Goal: Task Accomplishment & Management: Complete application form

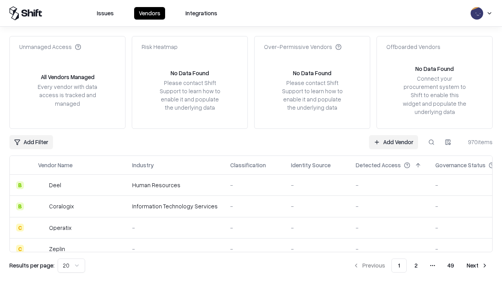
click at [393, 142] on link "Add Vendor" at bounding box center [393, 142] width 49 height 14
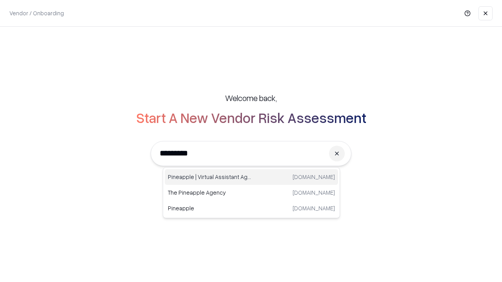
click at [251, 177] on div "Pineapple | Virtual Assistant Agency [DOMAIN_NAME]" at bounding box center [251, 177] width 173 height 16
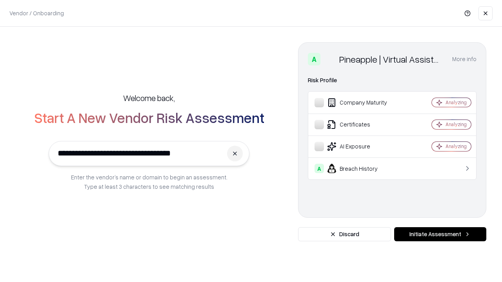
type input "**********"
click at [440, 234] on button "Initiate Assessment" at bounding box center [440, 234] width 92 height 14
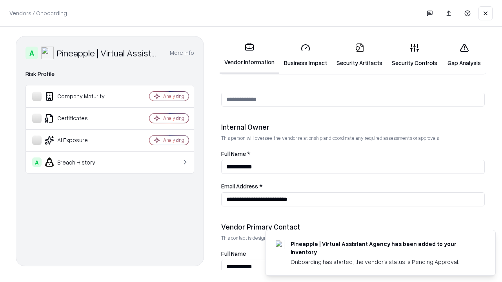
scroll to position [406, 0]
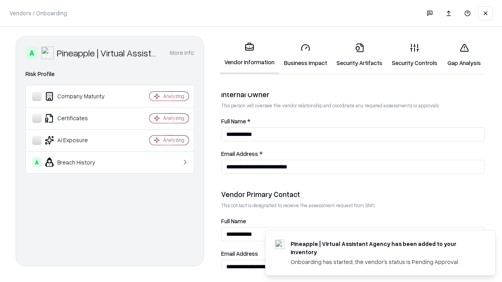
click at [305, 55] on link "Business Impact" at bounding box center [305, 55] width 53 height 36
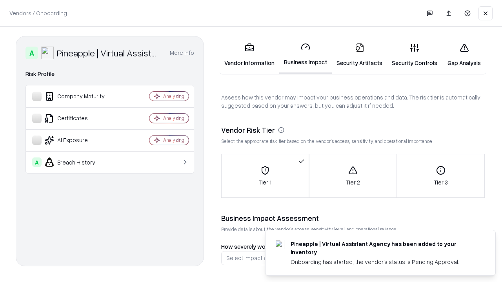
click at [359, 55] on link "Security Artifacts" at bounding box center [359, 55] width 55 height 36
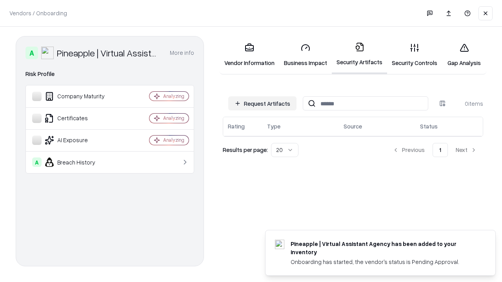
click at [262, 103] on button "Request Artifacts" at bounding box center [262, 103] width 68 height 14
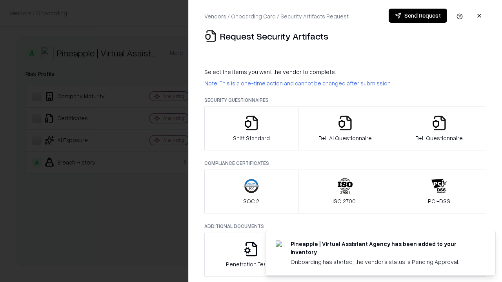
click at [251, 129] on icon "button" at bounding box center [251, 123] width 16 height 16
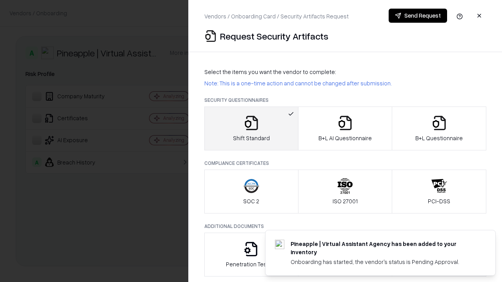
click at [417, 16] on button "Send Request" at bounding box center [417, 16] width 58 height 14
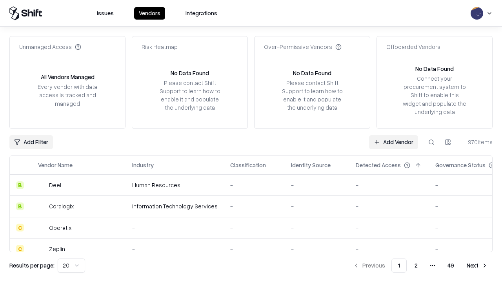
click at [431, 142] on button at bounding box center [431, 142] width 14 height 14
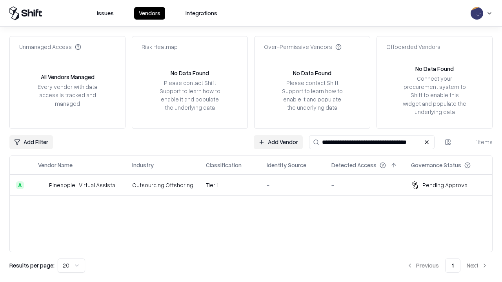
type input "**********"
click at [256, 185] on td "Tier 1" at bounding box center [230, 185] width 61 height 21
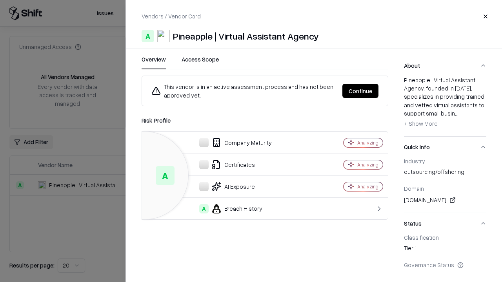
click at [360, 91] on button "Continue" at bounding box center [360, 91] width 36 height 14
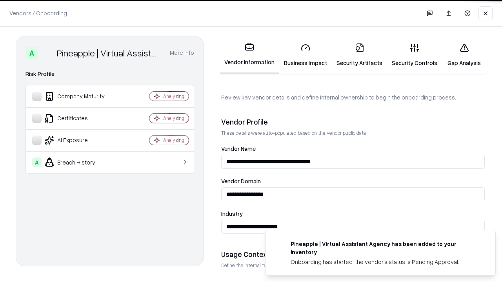
click at [359, 55] on link "Security Artifacts" at bounding box center [359, 55] width 55 height 36
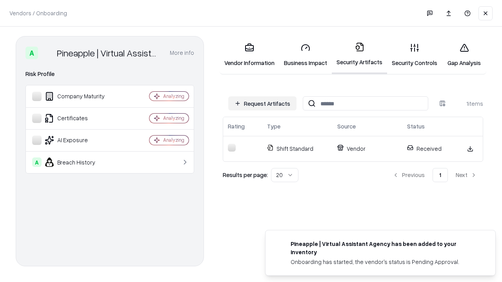
click at [414, 55] on link "Security Controls" at bounding box center [414, 55] width 55 height 36
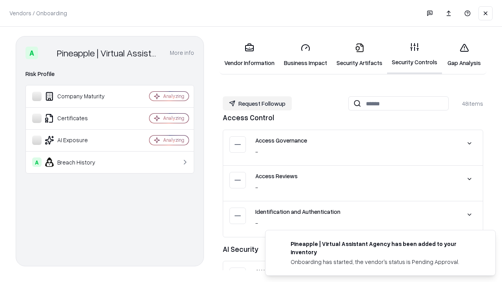
click at [257, 103] on button "Request Followup" at bounding box center [257, 103] width 69 height 14
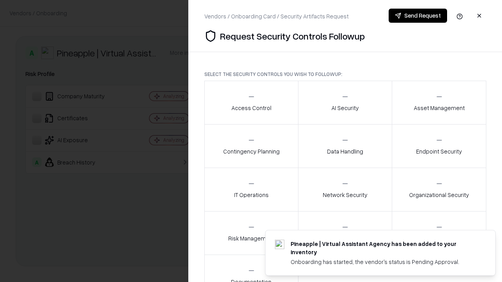
click at [251, 103] on div "Access Control" at bounding box center [251, 102] width 40 height 19
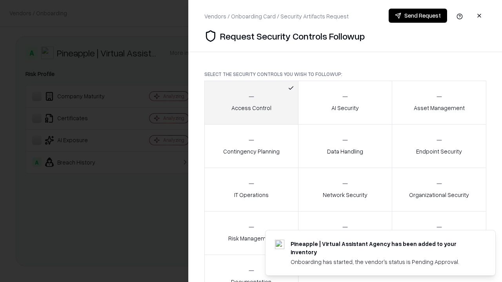
click at [417, 16] on button "Send Request" at bounding box center [417, 16] width 58 height 14
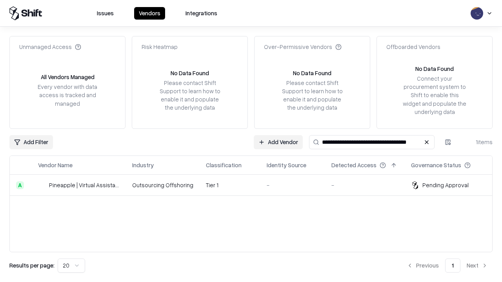
type input "**********"
click at [256, 185] on td "Tier 1" at bounding box center [230, 185] width 61 height 21
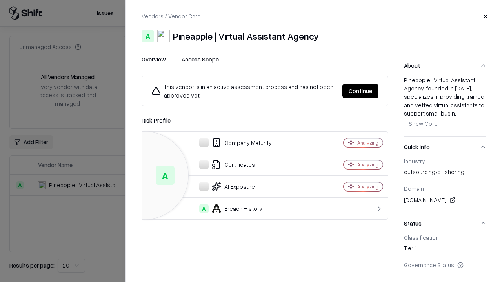
click at [360, 91] on button "Continue" at bounding box center [360, 91] width 36 height 14
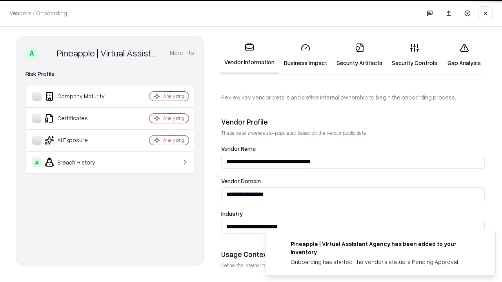
click at [464, 55] on link "Gap Analysis" at bounding box center [464, 55] width 44 height 36
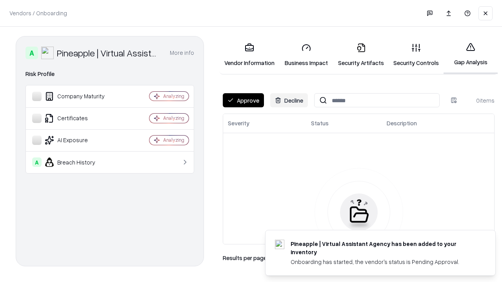
click at [243, 100] on button "Approve" at bounding box center [243, 100] width 41 height 14
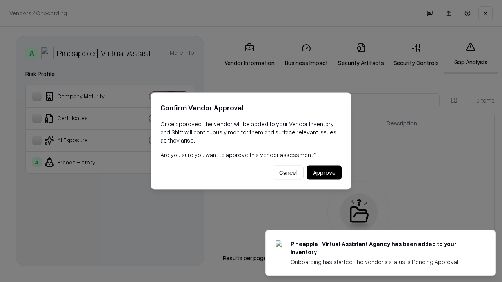
click at [324, 172] on button "Approve" at bounding box center [324, 173] width 35 height 14
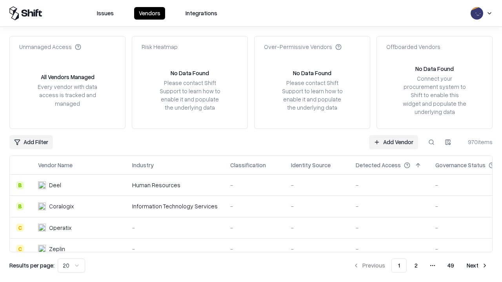
type input "**********"
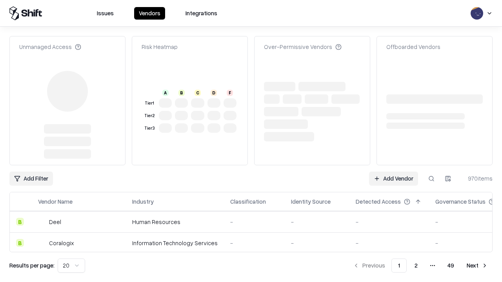
click at [393, 172] on link "Add Vendor" at bounding box center [393, 179] width 49 height 14
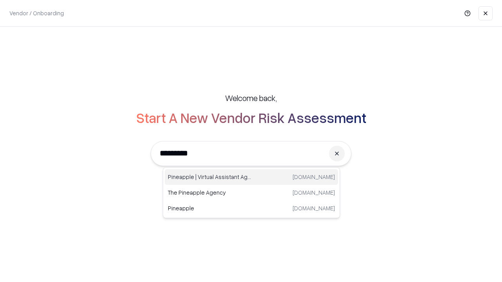
click at [251, 177] on div "Pineapple | Virtual Assistant Agency [DOMAIN_NAME]" at bounding box center [251, 177] width 173 height 16
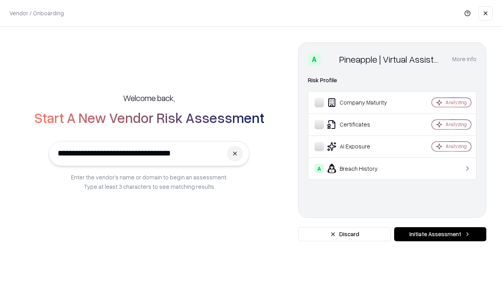
type input "**********"
click at [440, 234] on button "Initiate Assessment" at bounding box center [440, 234] width 92 height 14
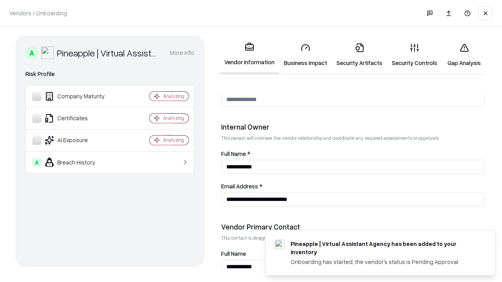
scroll to position [406, 0]
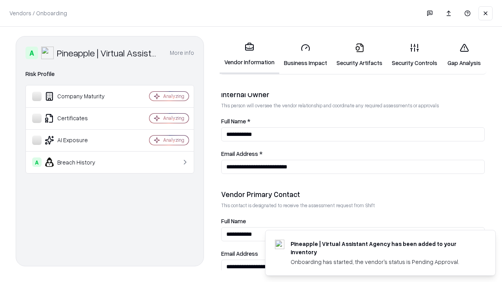
click at [464, 55] on link "Gap Analysis" at bounding box center [464, 55] width 44 height 36
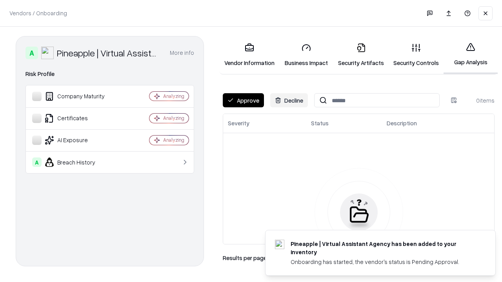
click at [243, 100] on button "Approve" at bounding box center [243, 100] width 41 height 14
